Goal: Navigation & Orientation: Find specific page/section

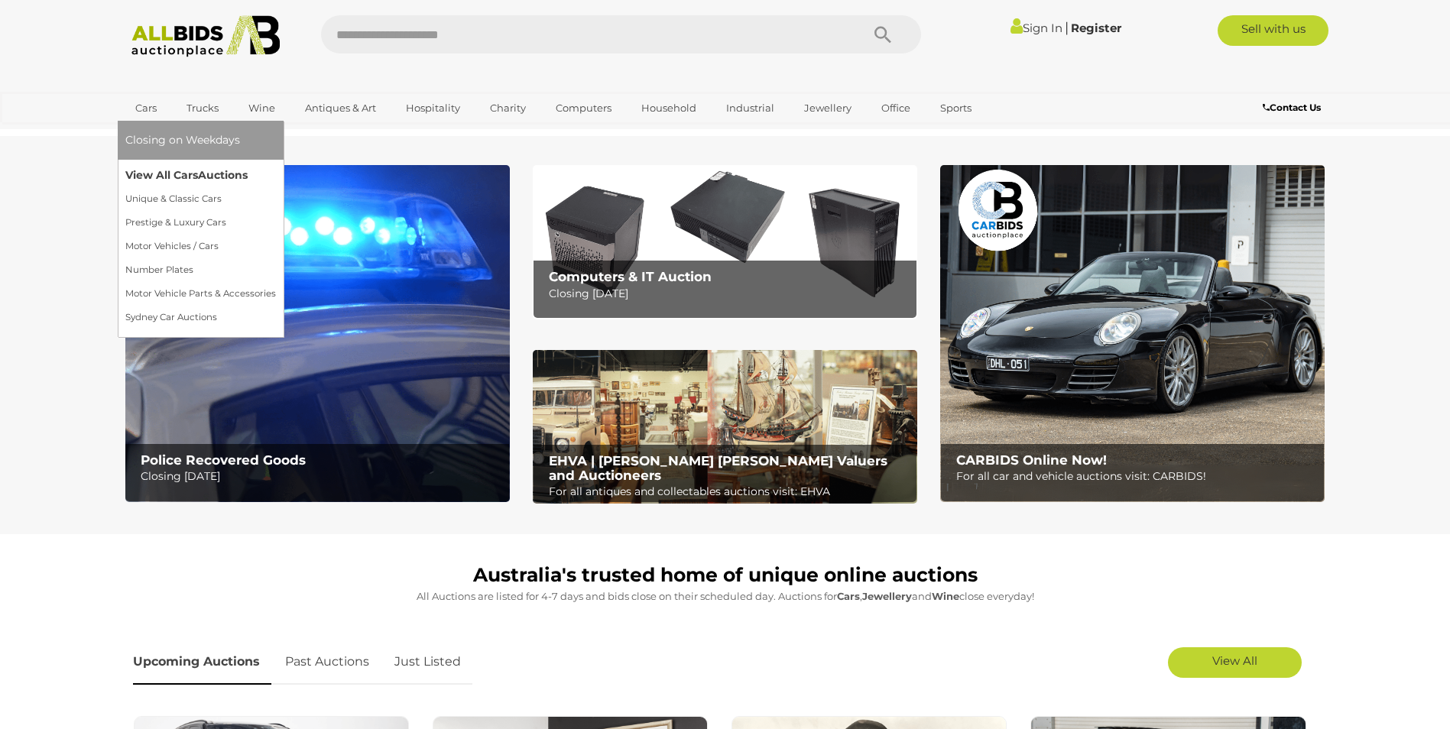
click at [142, 180] on link "View All Cars Auctions" at bounding box center [200, 176] width 151 height 24
click at [164, 175] on link "View All Cars Auctions" at bounding box center [200, 176] width 151 height 24
click at [177, 177] on link "View All Cars Auctions" at bounding box center [200, 176] width 151 height 24
